Goal: Complete application form

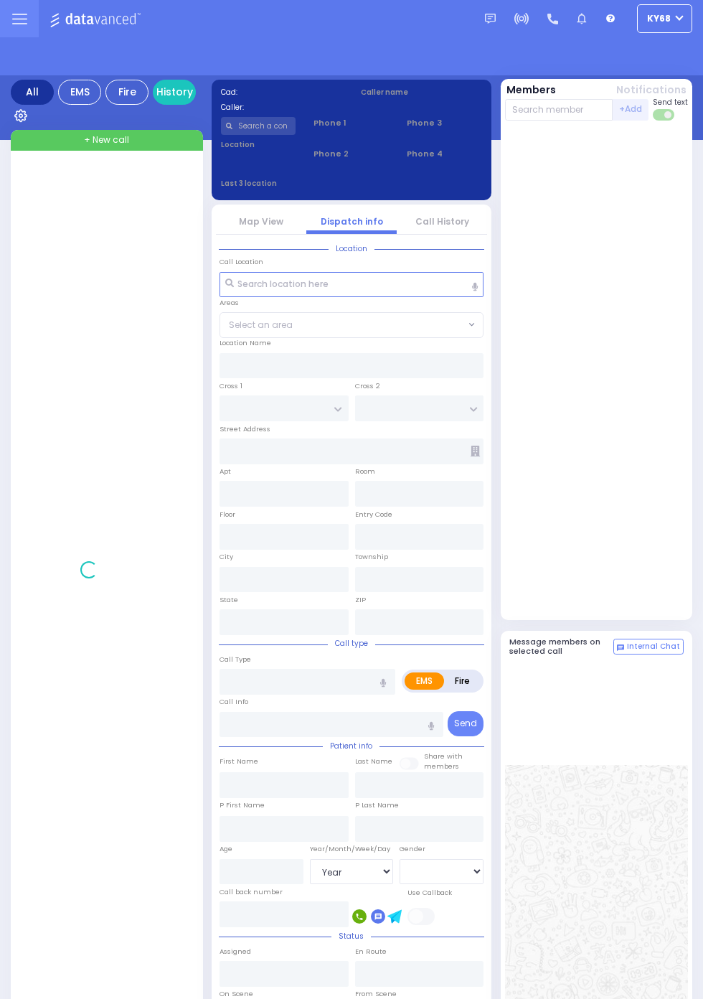
select select "Year"
select select "[DEMOGRAPHIC_DATA]"
select select "Year"
select select "[DEMOGRAPHIC_DATA]"
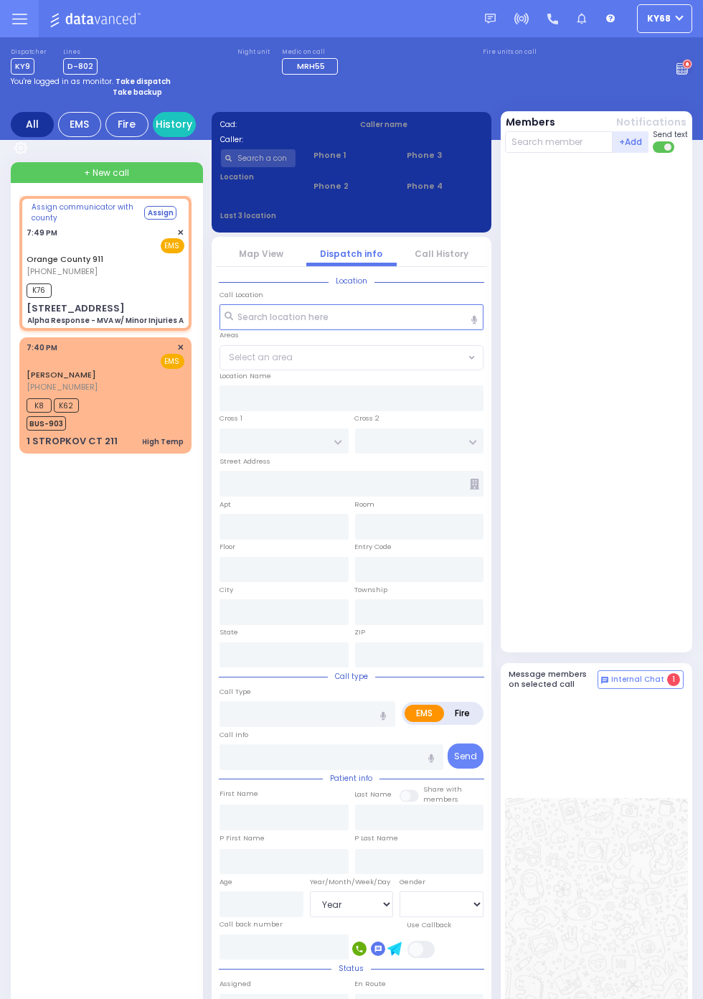
select select
type input "Alpha Response - MVA w/ Minor Injuries A"
radio input "true"
type input "Nature: : Alpha Response - MVA w/ Minor Injuries A Address: : [STREET_ADDRESS]:…"
select select
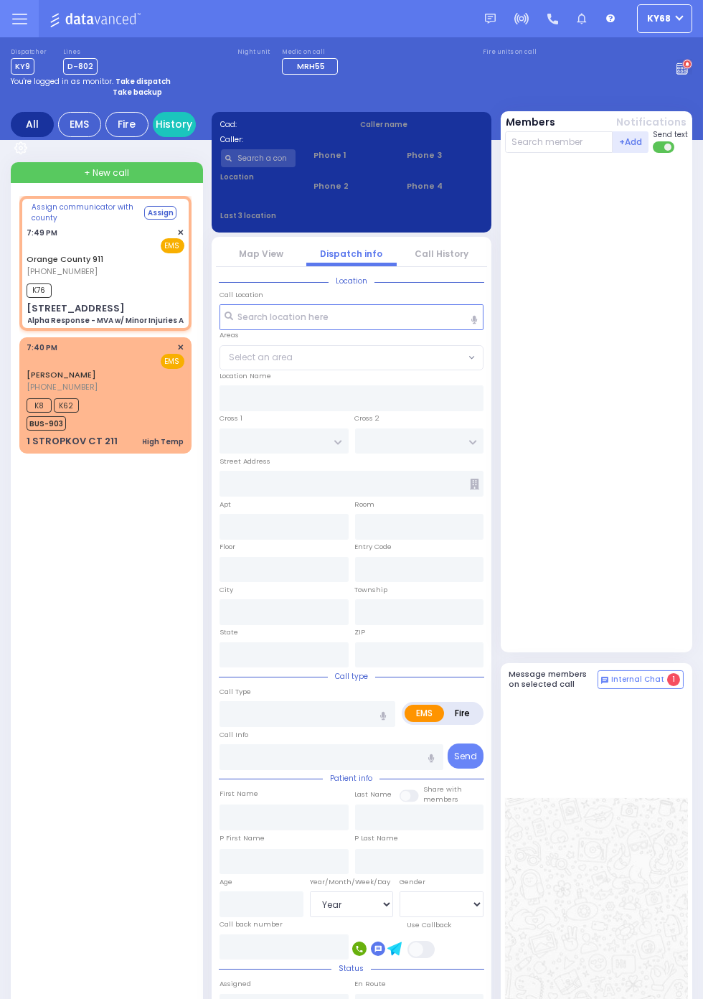
select select
type input "19:51"
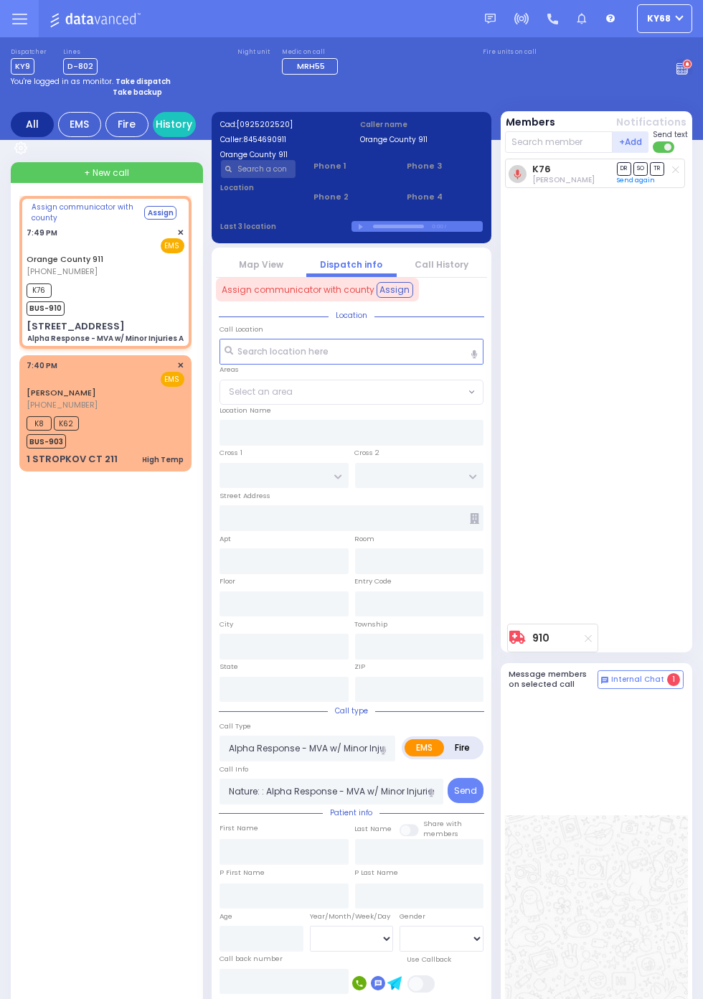
select select
radio input "true"
select select
type input "[STREET_ADDRESS]"
type input "Monroe"
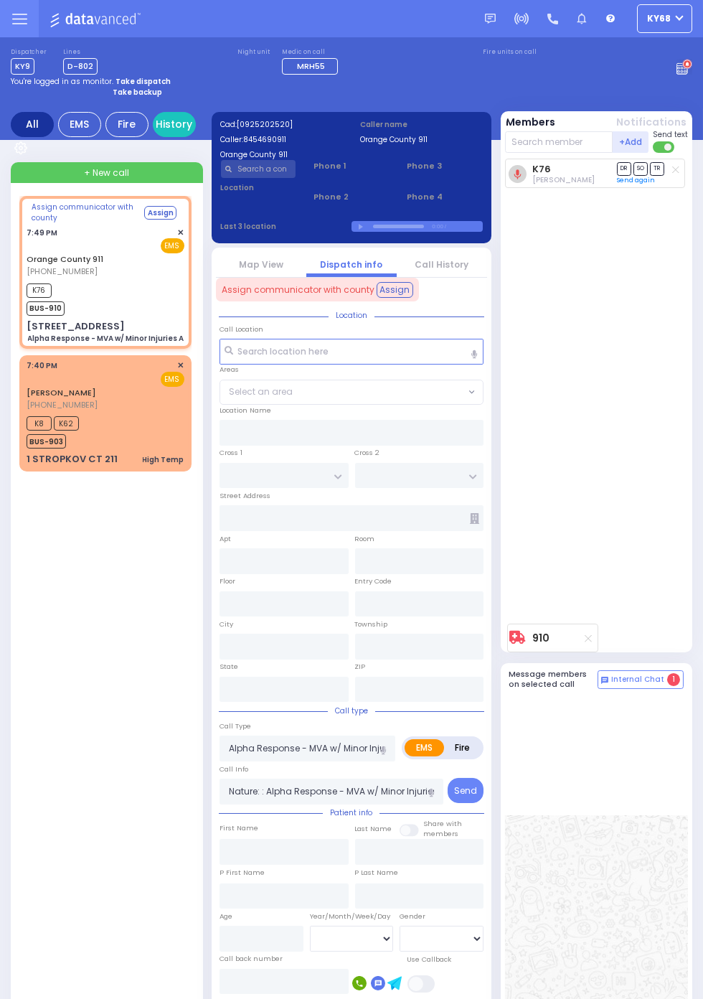
type input "[US_STATE]"
type input "10926"
